Goal: Task Accomplishment & Management: Manage account settings

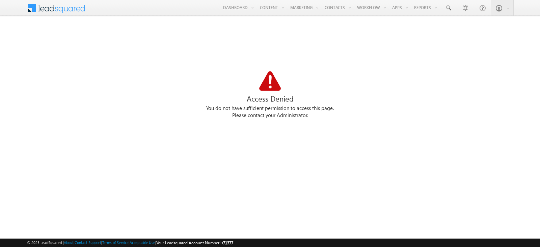
click at [0, 0] on link "Settings" at bounding box center [0, 0] width 0 height 0
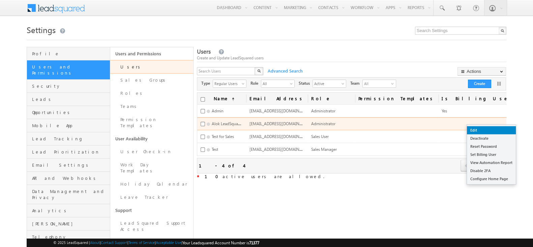
click at [487, 128] on link "Edit" at bounding box center [491, 130] width 49 height 8
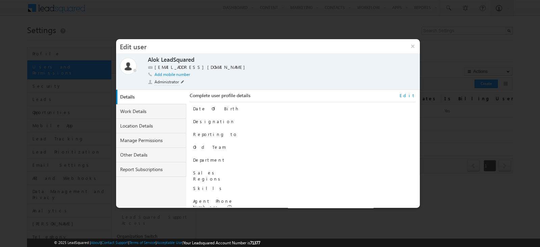
click at [168, 81] on span "Administrator" at bounding box center [166, 82] width 25 height 6
click at [162, 115] on li "Sales User" at bounding box center [164, 117] width 32 height 9
click at [189, 82] on span at bounding box center [192, 82] width 6 height 5
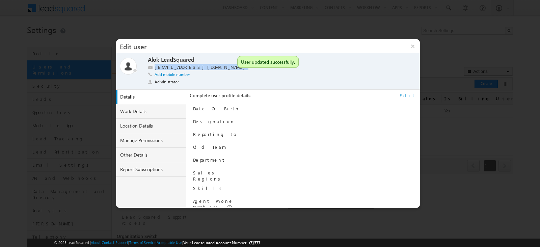
copy label "[EMAIL_ADDRESS][DOMAIN_NAME]"
drag, startPoint x: 230, startPoint y: 66, endPoint x: 154, endPoint y: 66, distance: 75.9
click at [154, 66] on div "[EMAIL_ADDRESS][DOMAIN_NAME]" at bounding box center [271, 67] width 246 height 7
click at [412, 43] on button "×" at bounding box center [412, 46] width 15 height 14
